Goal: Task Accomplishment & Management: Use online tool/utility

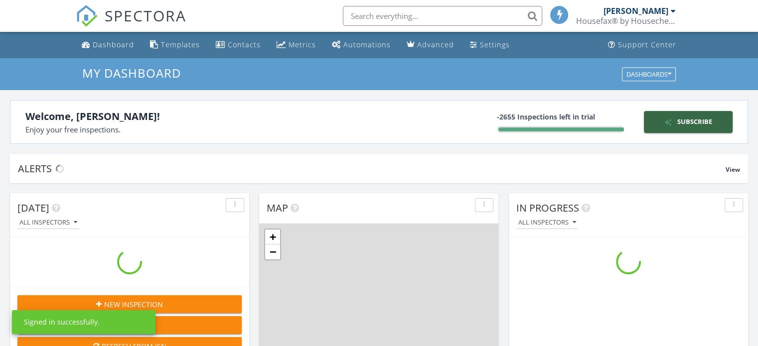
scroll to position [922, 773]
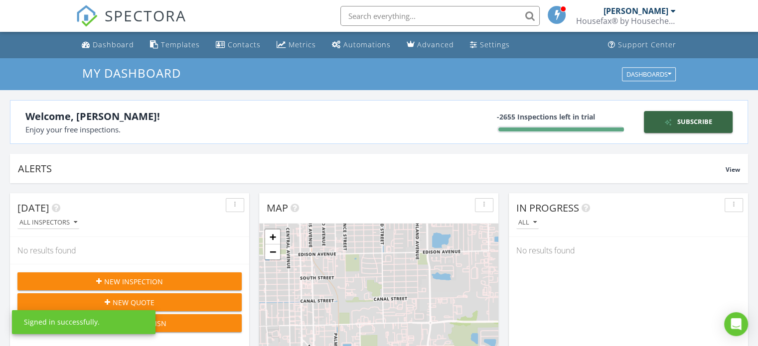
click at [389, 15] on input "text" at bounding box center [439, 16] width 199 height 20
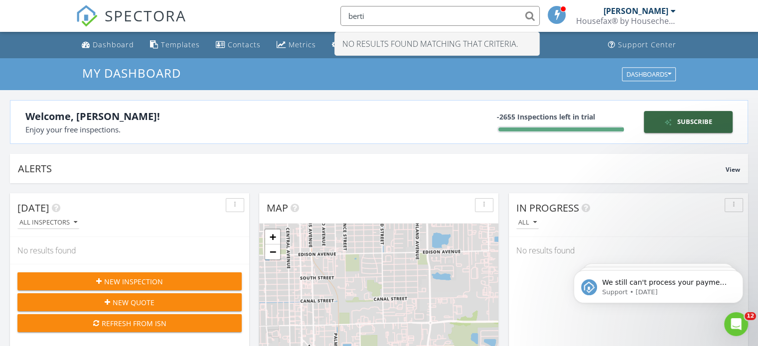
scroll to position [0, 0]
type input "b"
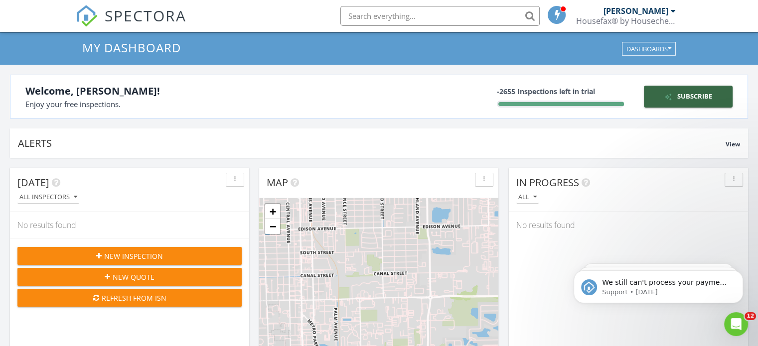
scroll to position [50, 0]
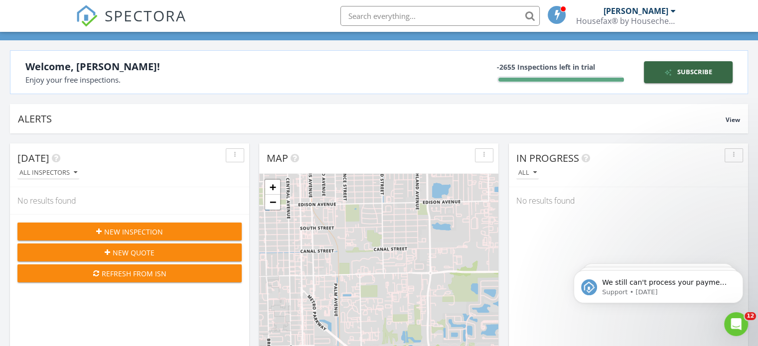
click at [162, 231] on div "New Inspection" at bounding box center [129, 232] width 208 height 10
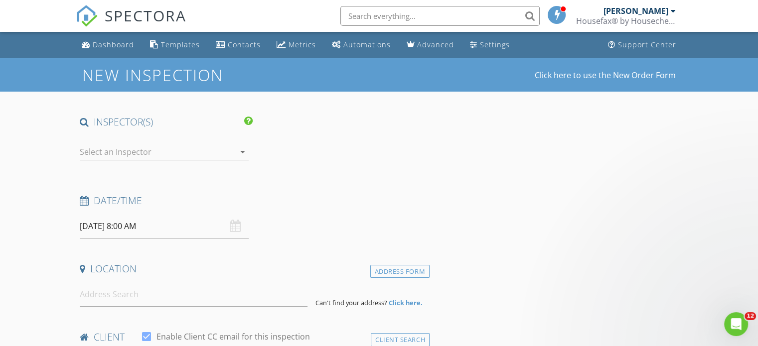
click at [175, 151] on div at bounding box center [157, 152] width 155 height 16
